Goal: Information Seeking & Learning: Find specific page/section

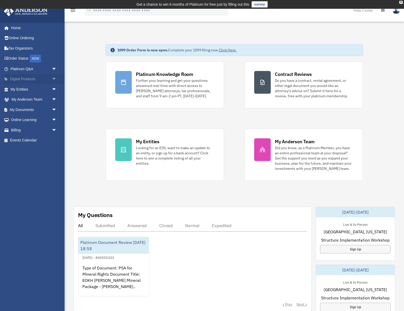
click at [56, 77] on span "arrow_drop_down" at bounding box center [57, 79] width 10 height 11
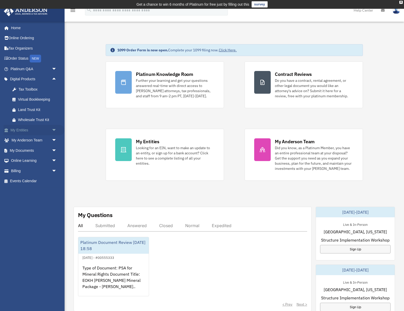
click at [54, 128] on span "arrow_drop_down" at bounding box center [57, 130] width 10 height 11
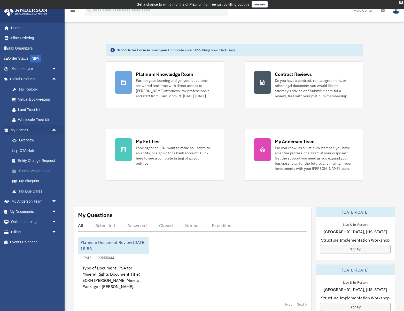
click at [45, 168] on link "Binder Walkthrough" at bounding box center [35, 171] width 57 height 10
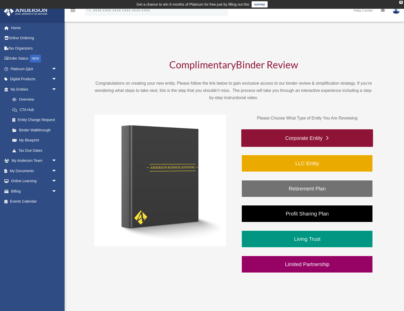
click at [311, 139] on link "Corporate Entity" at bounding box center [307, 138] width 132 height 18
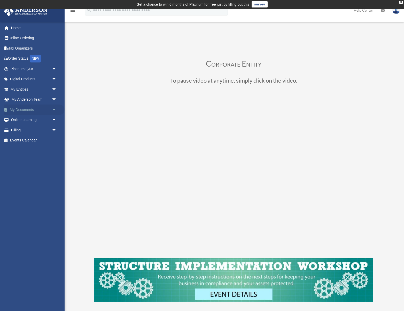
click at [54, 106] on span "arrow_drop_down" at bounding box center [57, 110] width 10 height 11
click at [52, 157] on span "arrow_drop_down" at bounding box center [57, 161] width 10 height 11
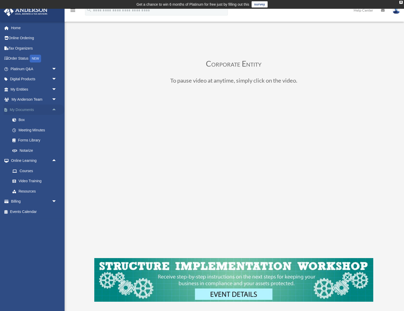
click at [54, 107] on span "arrow_drop_up" at bounding box center [57, 110] width 10 height 11
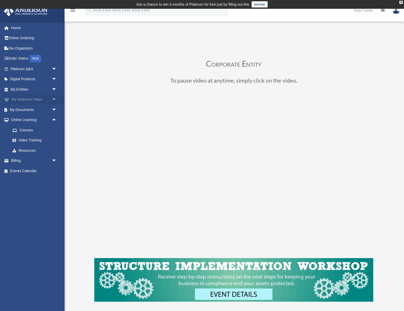
click at [56, 98] on span "arrow_drop_down" at bounding box center [57, 99] width 10 height 11
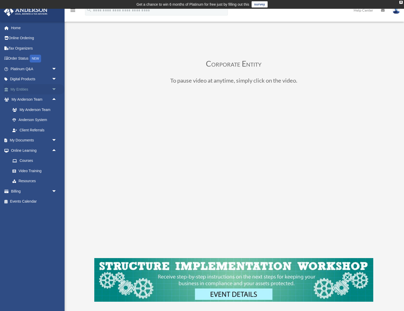
drag, startPoint x: 55, startPoint y: 98, endPoint x: 55, endPoint y: 92, distance: 5.7
click at [55, 98] on span "arrow_drop_up" at bounding box center [57, 99] width 10 height 11
click at [54, 90] on span "arrow_drop_down" at bounding box center [57, 89] width 10 height 11
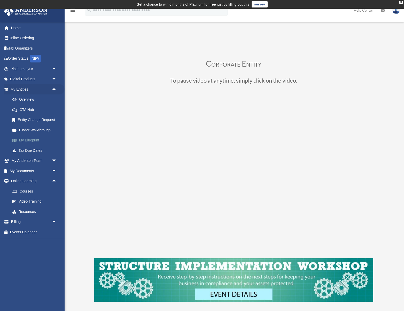
click at [36, 138] on link "My Blueprint" at bounding box center [35, 140] width 57 height 10
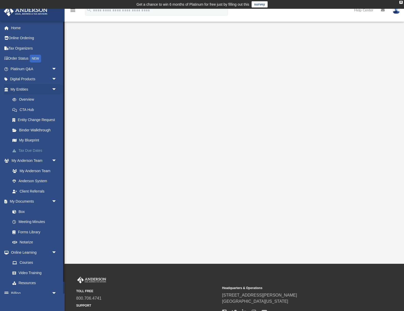
click at [36, 147] on link "Tax Due Dates" at bounding box center [35, 150] width 57 height 10
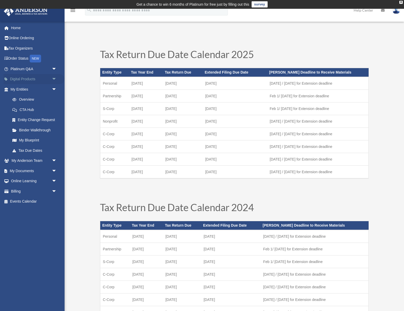
click at [53, 78] on span "arrow_drop_down" at bounding box center [57, 79] width 10 height 11
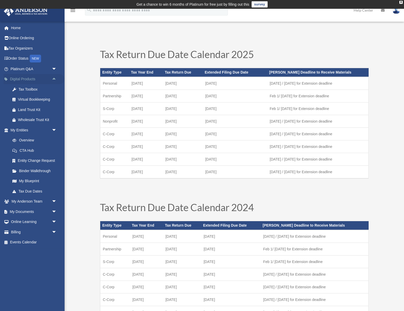
click at [53, 77] on span "arrow_drop_up" at bounding box center [57, 79] width 10 height 11
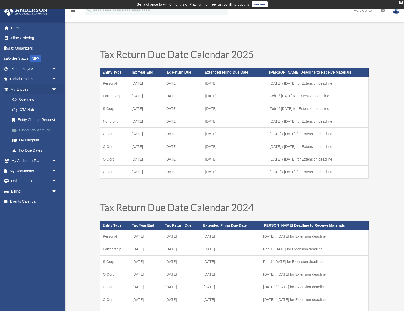
click at [45, 130] on link "Binder Walkthrough" at bounding box center [35, 130] width 57 height 10
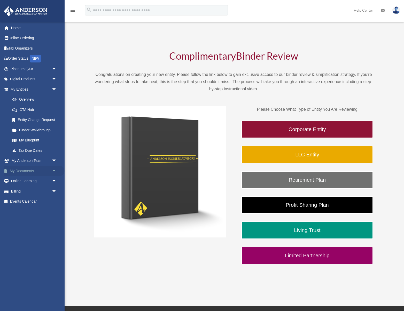
click at [55, 169] on span "arrow_drop_down" at bounding box center [57, 171] width 10 height 11
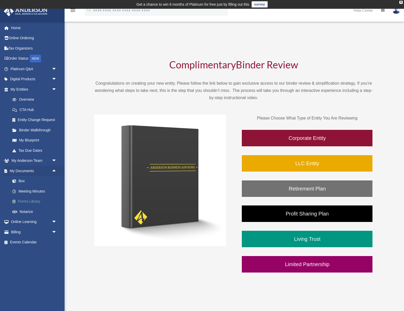
click at [39, 198] on link "Forms Library" at bounding box center [35, 201] width 57 height 10
